Goal: Information Seeking & Learning: Learn about a topic

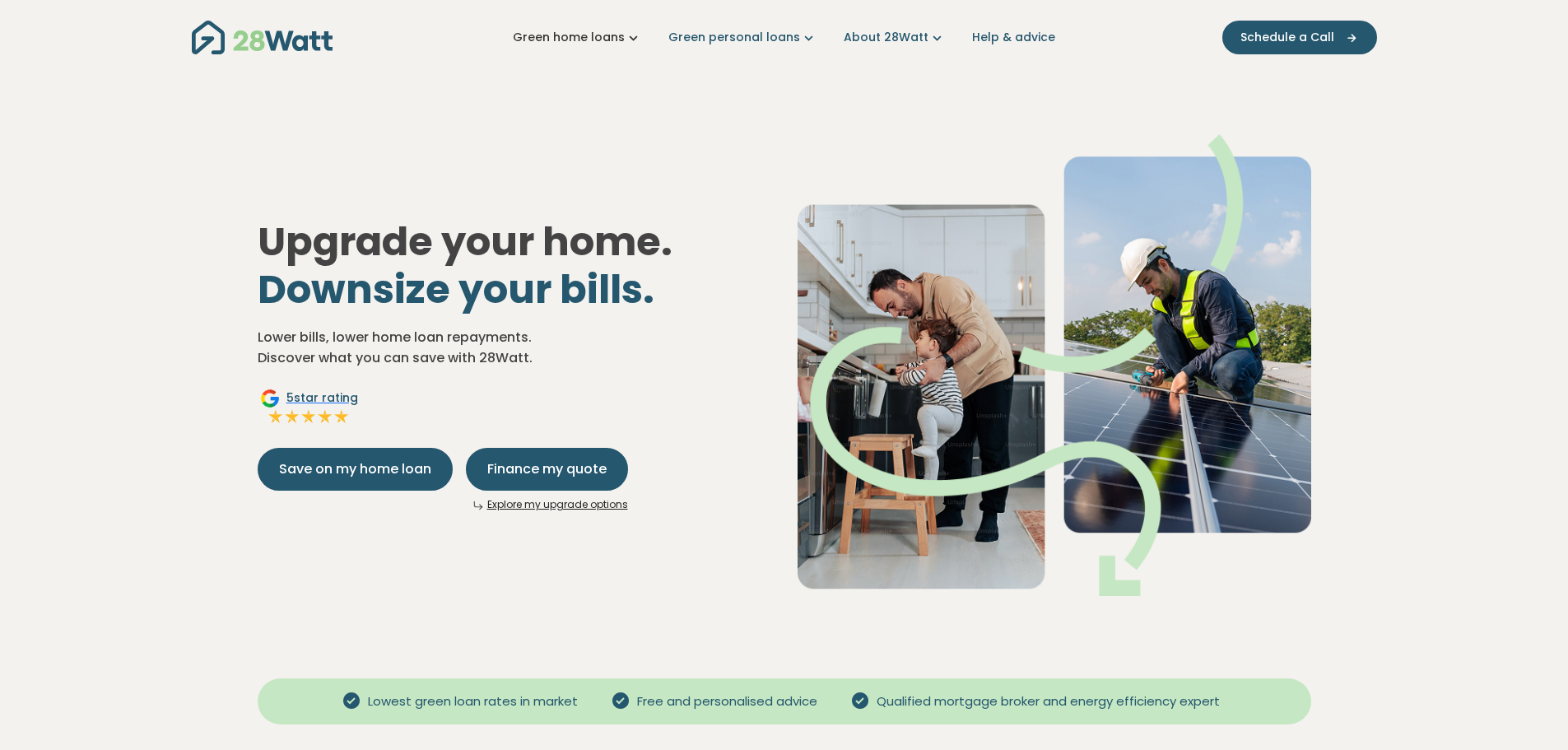
click at [632, 36] on icon "Main navigation" at bounding box center [633, 37] width 17 height 17
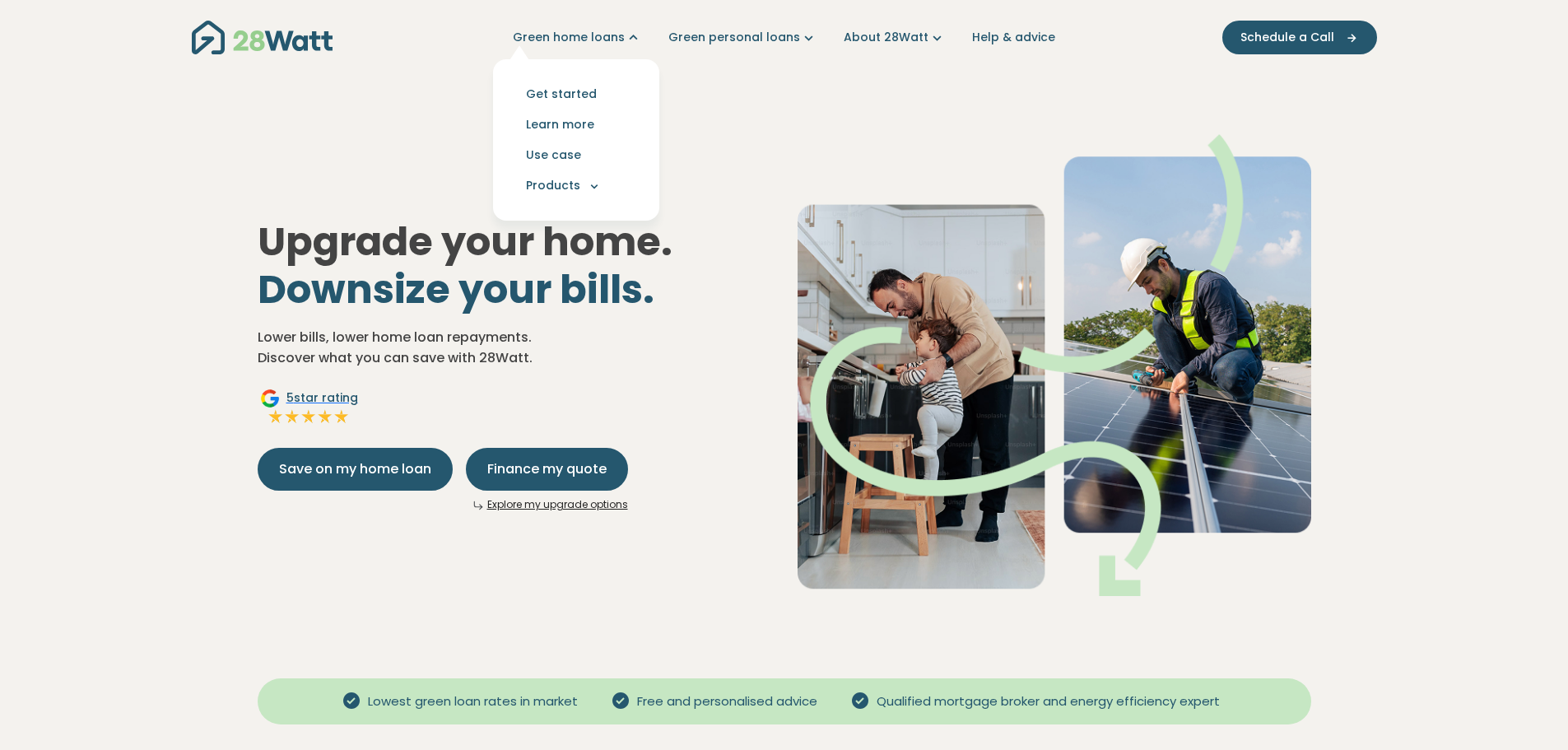
click at [721, 89] on div "Upgrade your home. Downsize your bills. Lower bills, lower home loan repayments…" at bounding box center [784, 351] width 1080 height 541
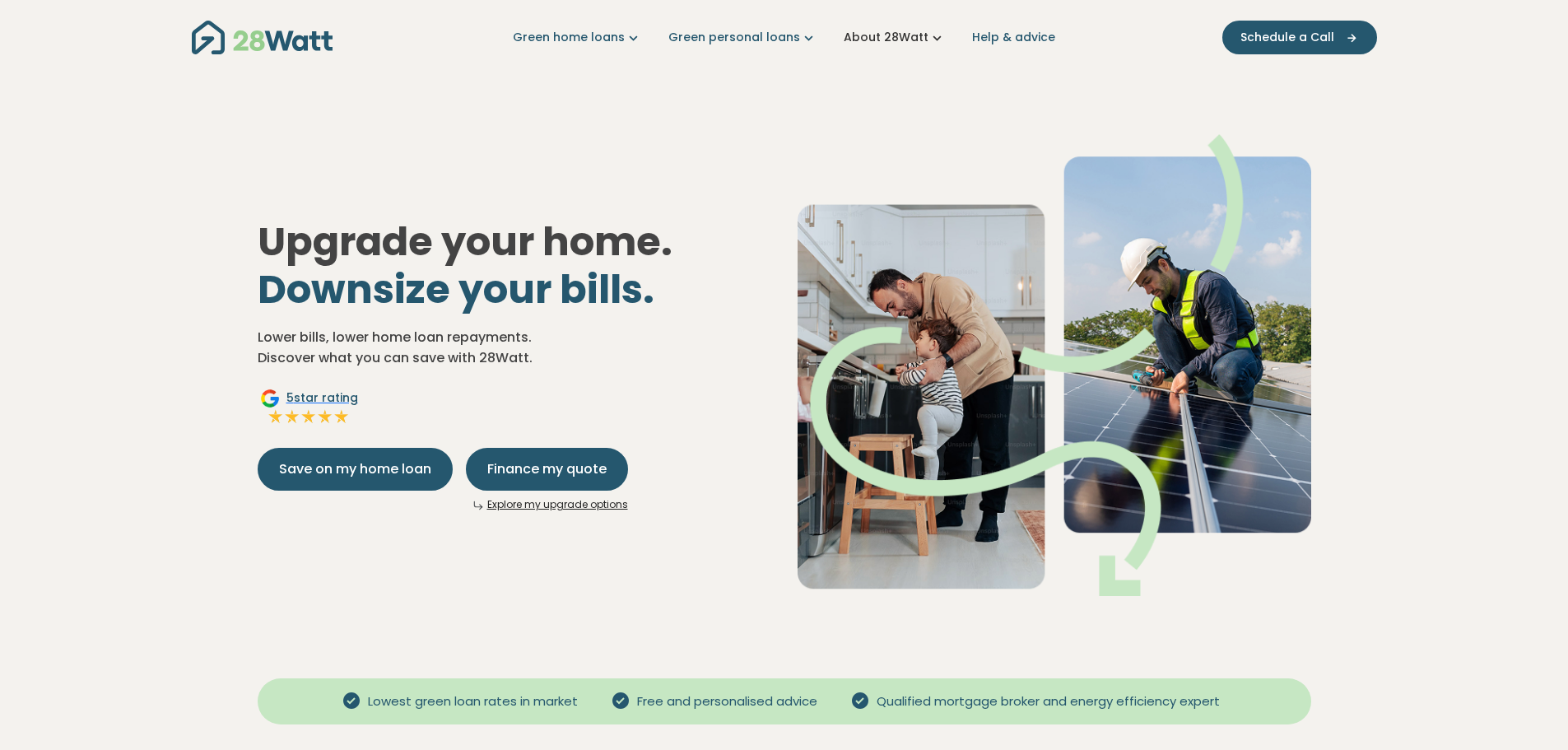
click at [929, 36] on icon "Main navigation" at bounding box center [937, 37] width 17 height 17
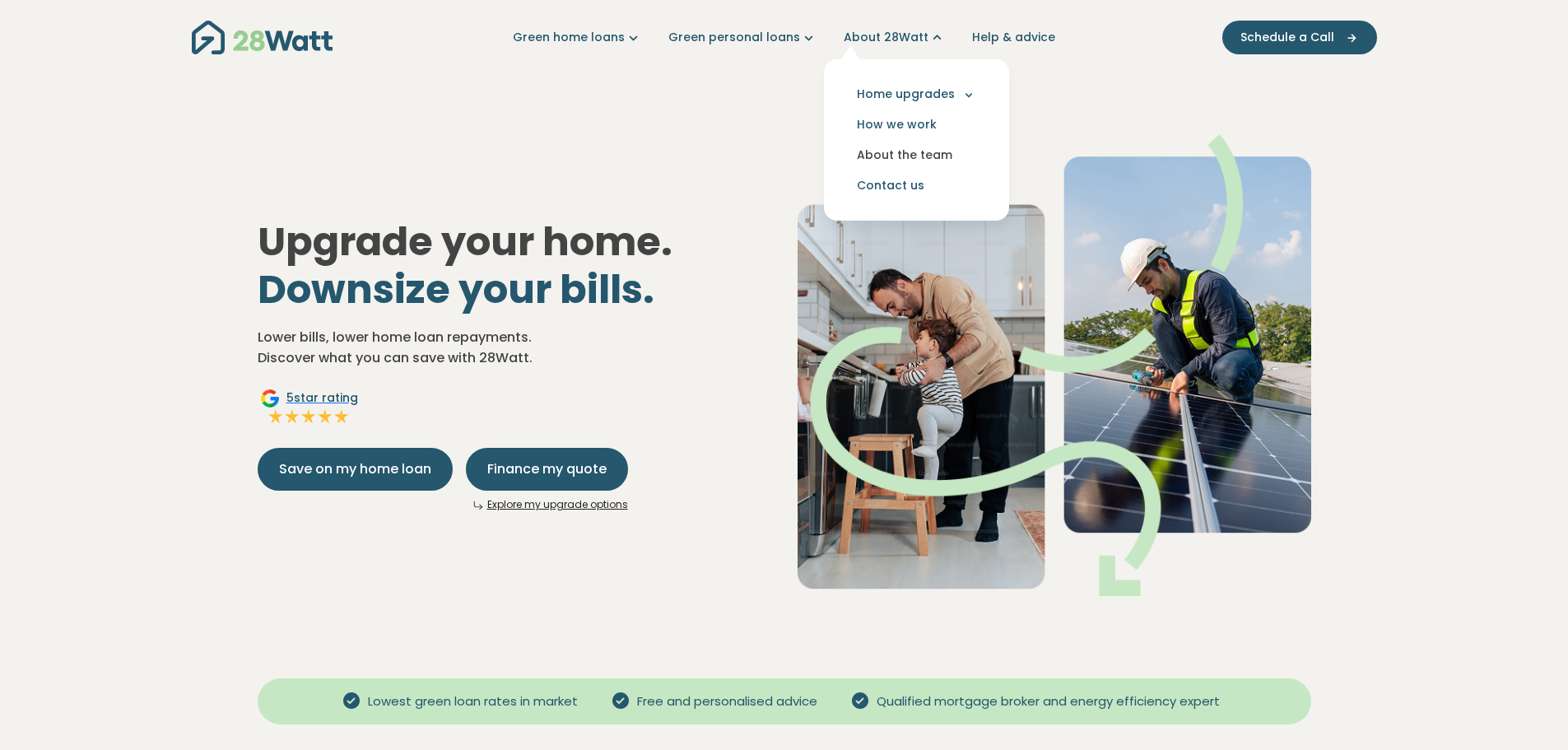
click at [925, 153] on link "About the team" at bounding box center [917, 155] width 159 height 31
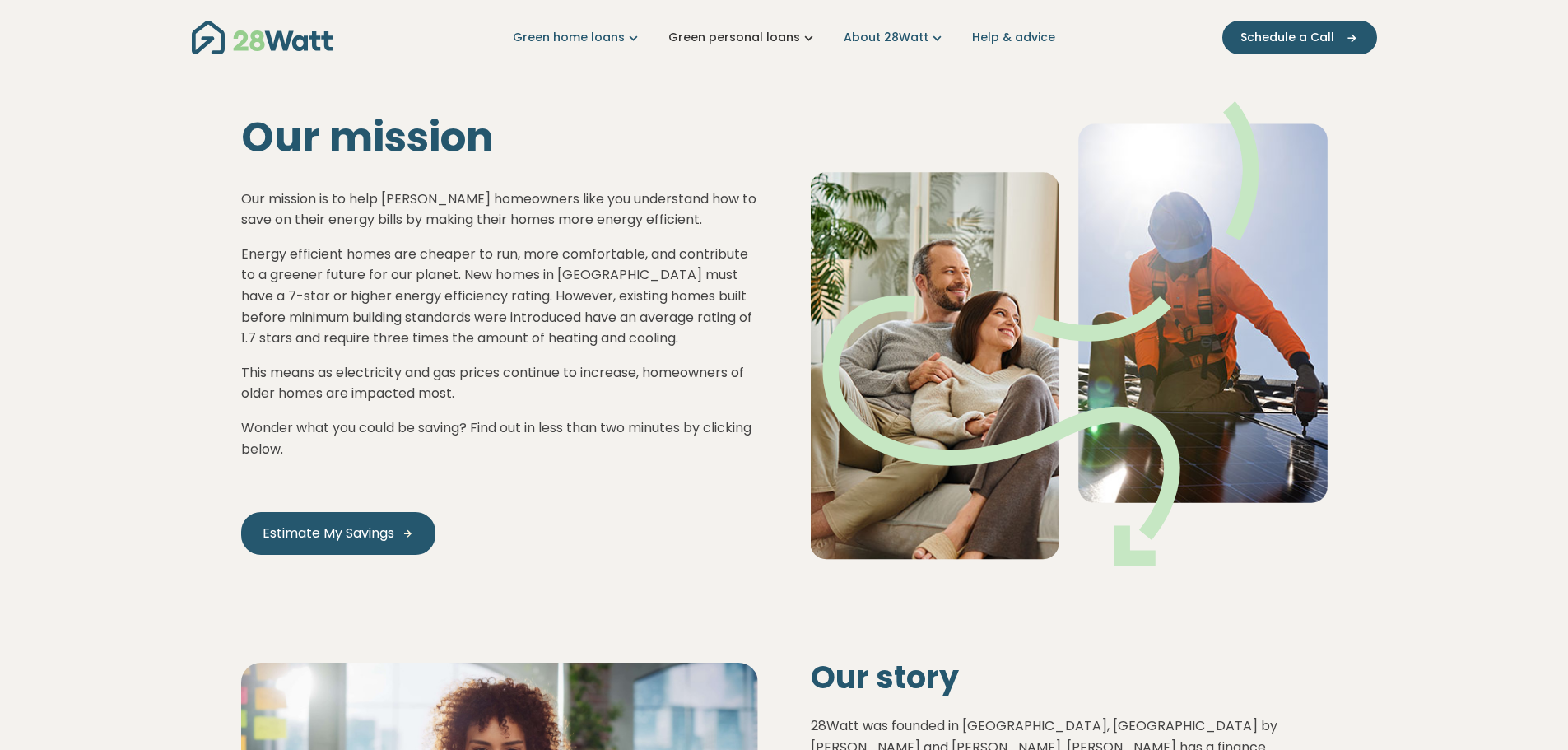
click at [803, 39] on icon "Main navigation" at bounding box center [809, 37] width 17 height 17
click at [597, 33] on link "Green home loans" at bounding box center [578, 37] width 129 height 17
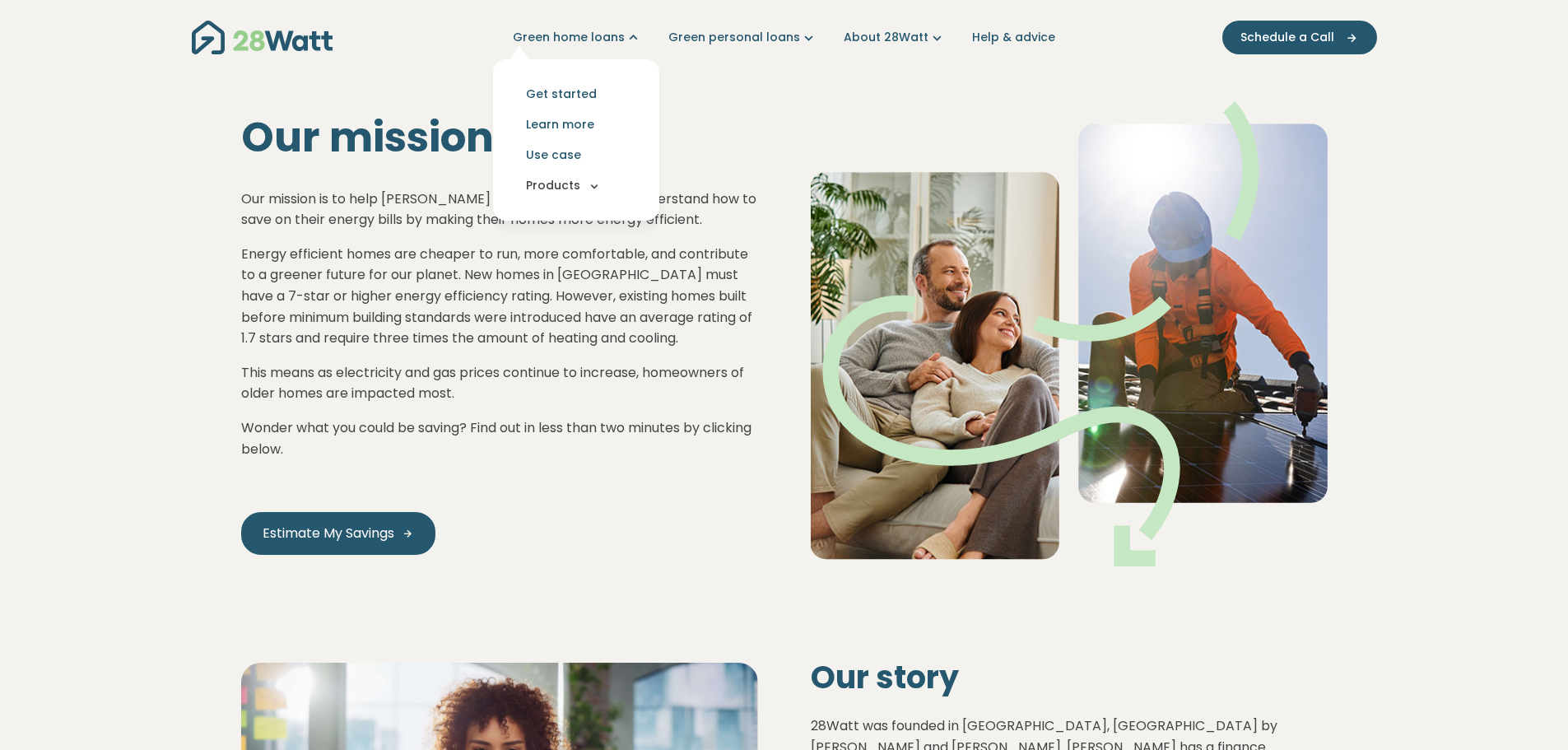
click at [593, 186] on button "Products" at bounding box center [576, 186] width 140 height 31
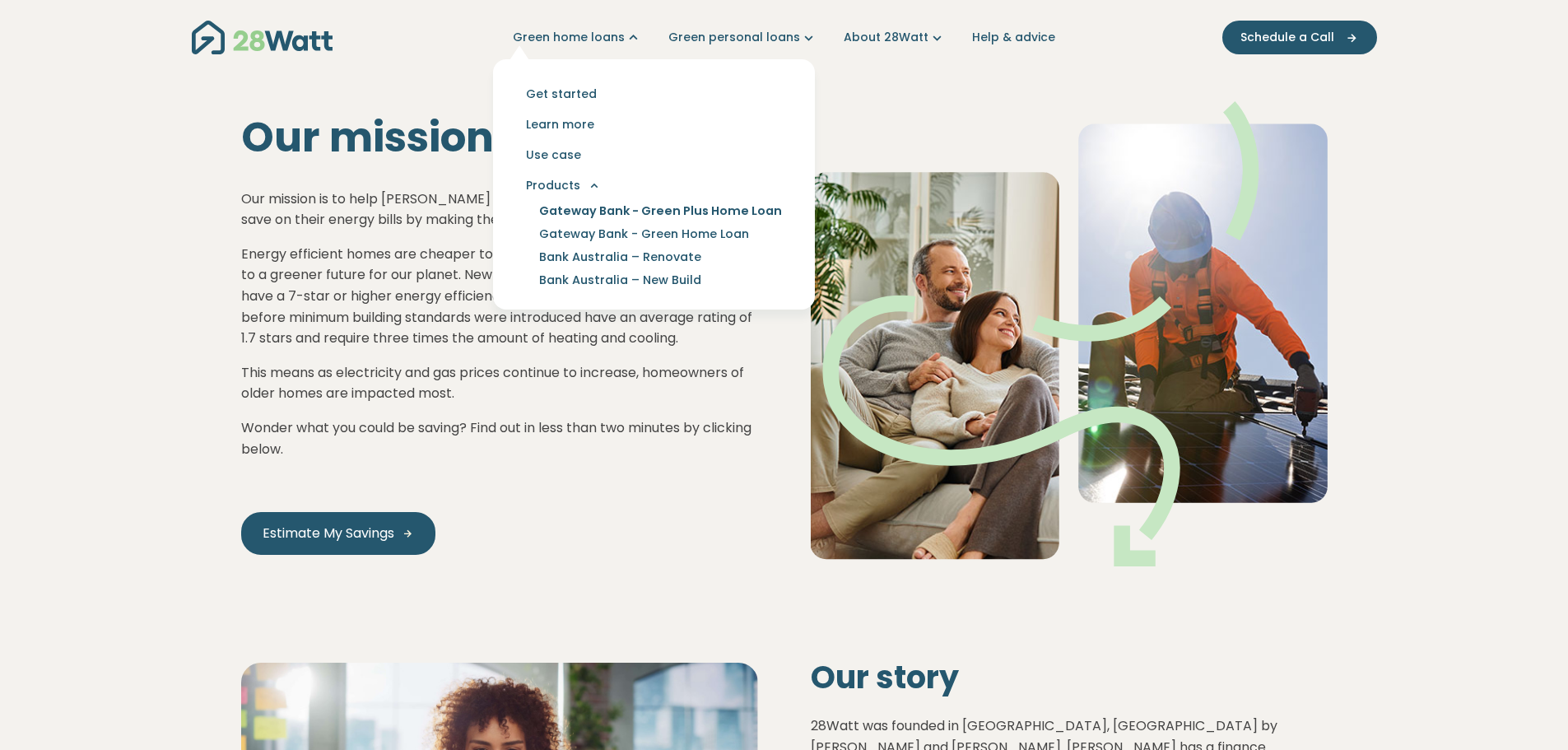
click at [648, 208] on link "Gateway Bank - Green Plus Home Loan" at bounding box center [661, 210] width 283 height 23
